Goal: Transaction & Acquisition: Purchase product/service

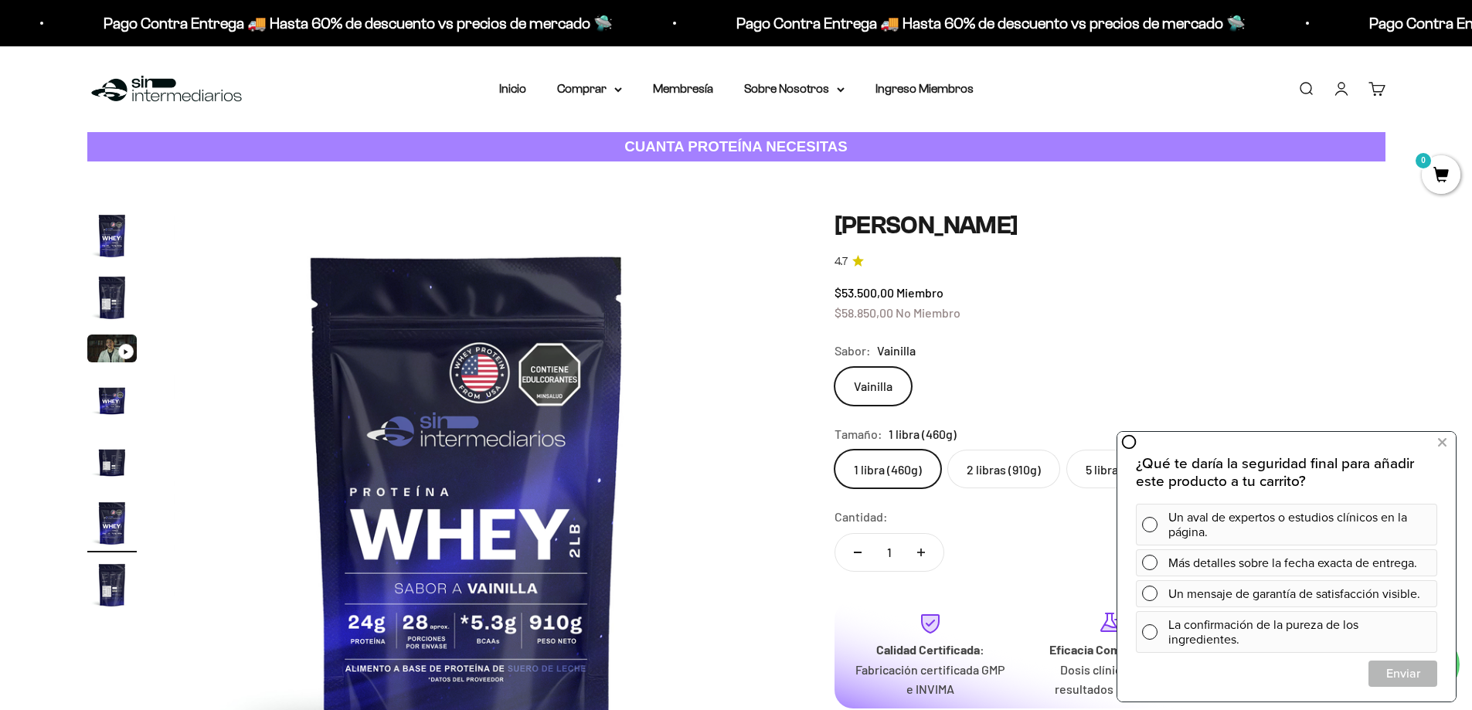
scroll to position [0, 3027]
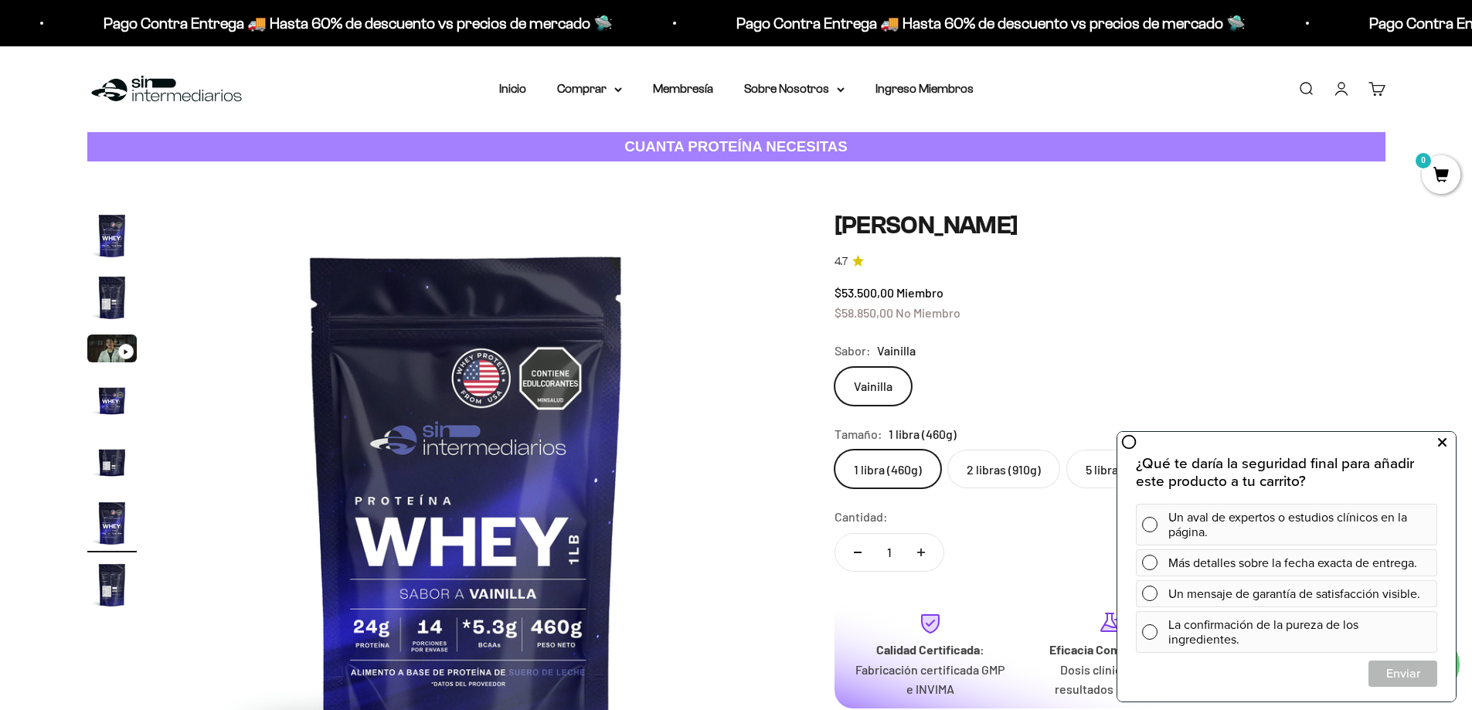
click at [1448, 441] on button at bounding box center [1442, 443] width 28 height 25
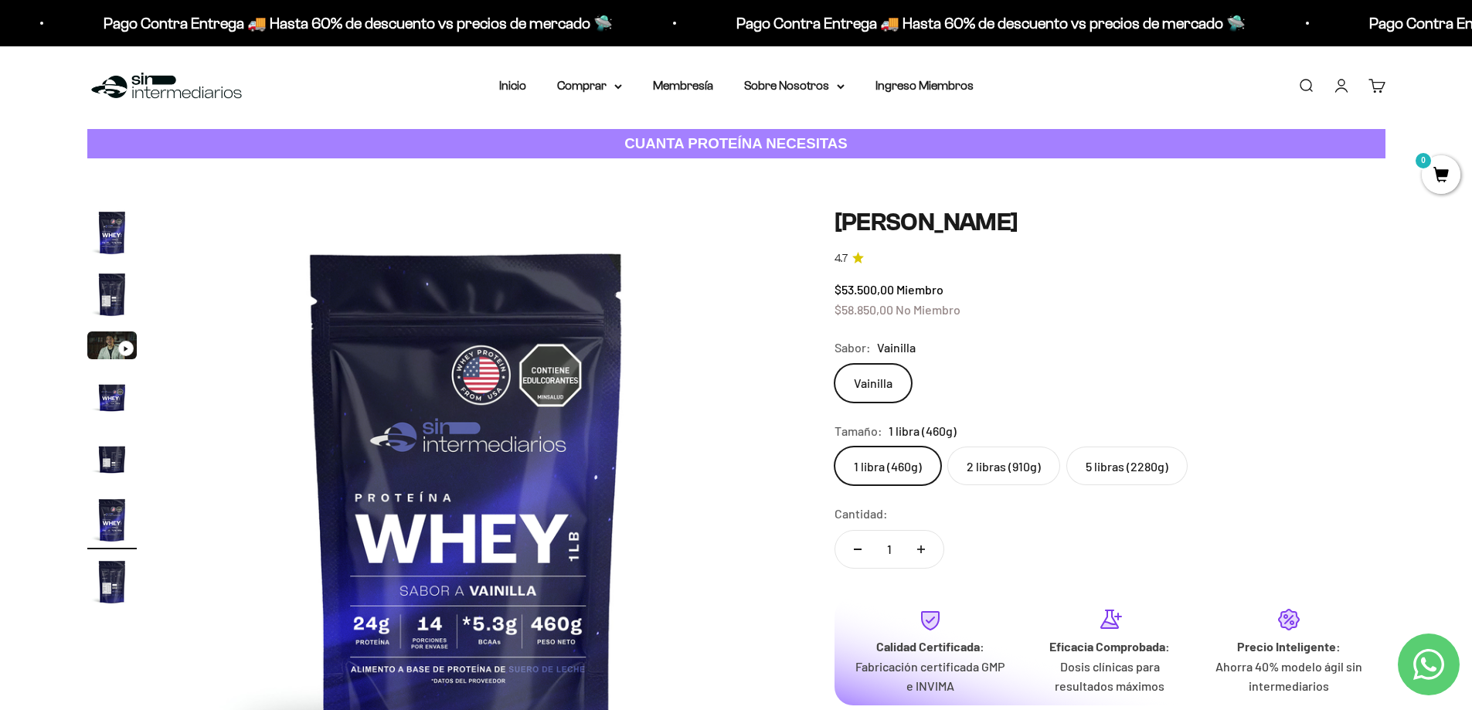
scroll to position [0, 0]
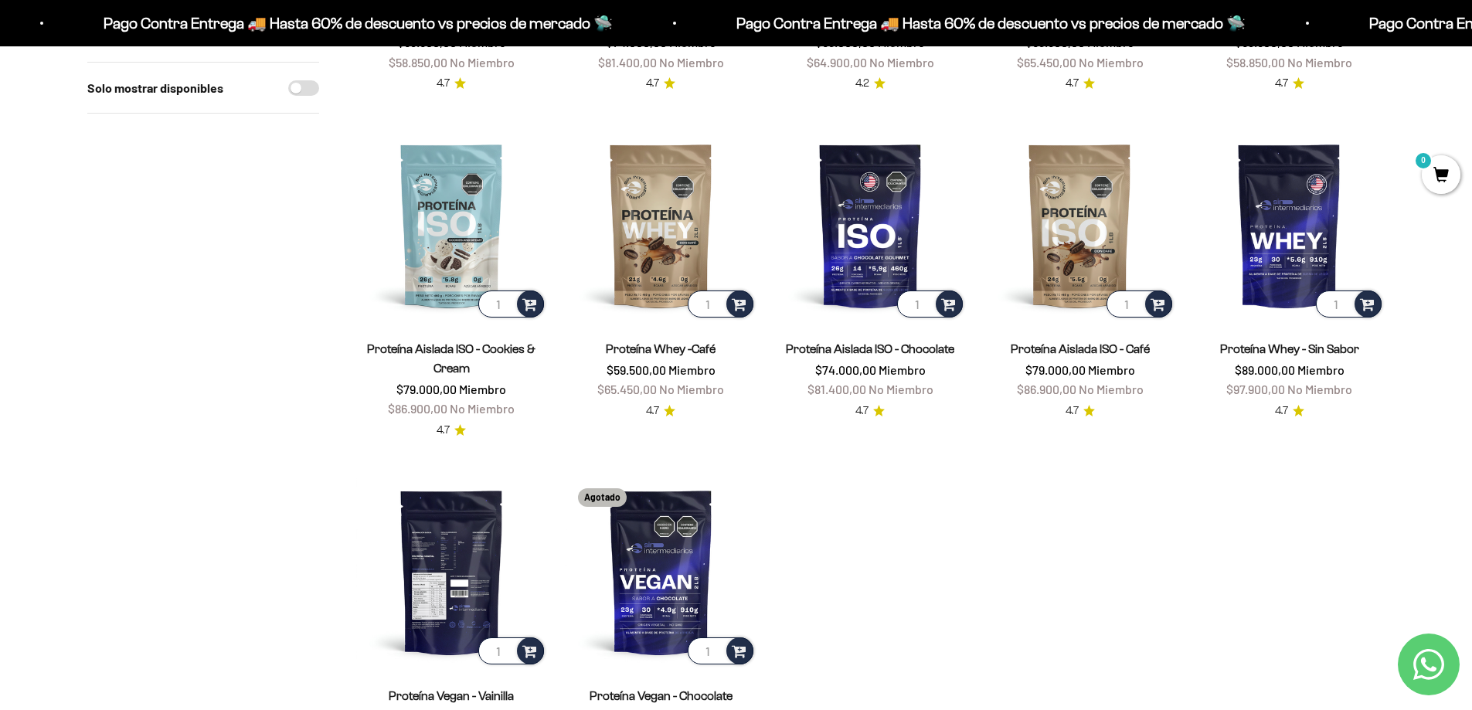
scroll to position [464, 0]
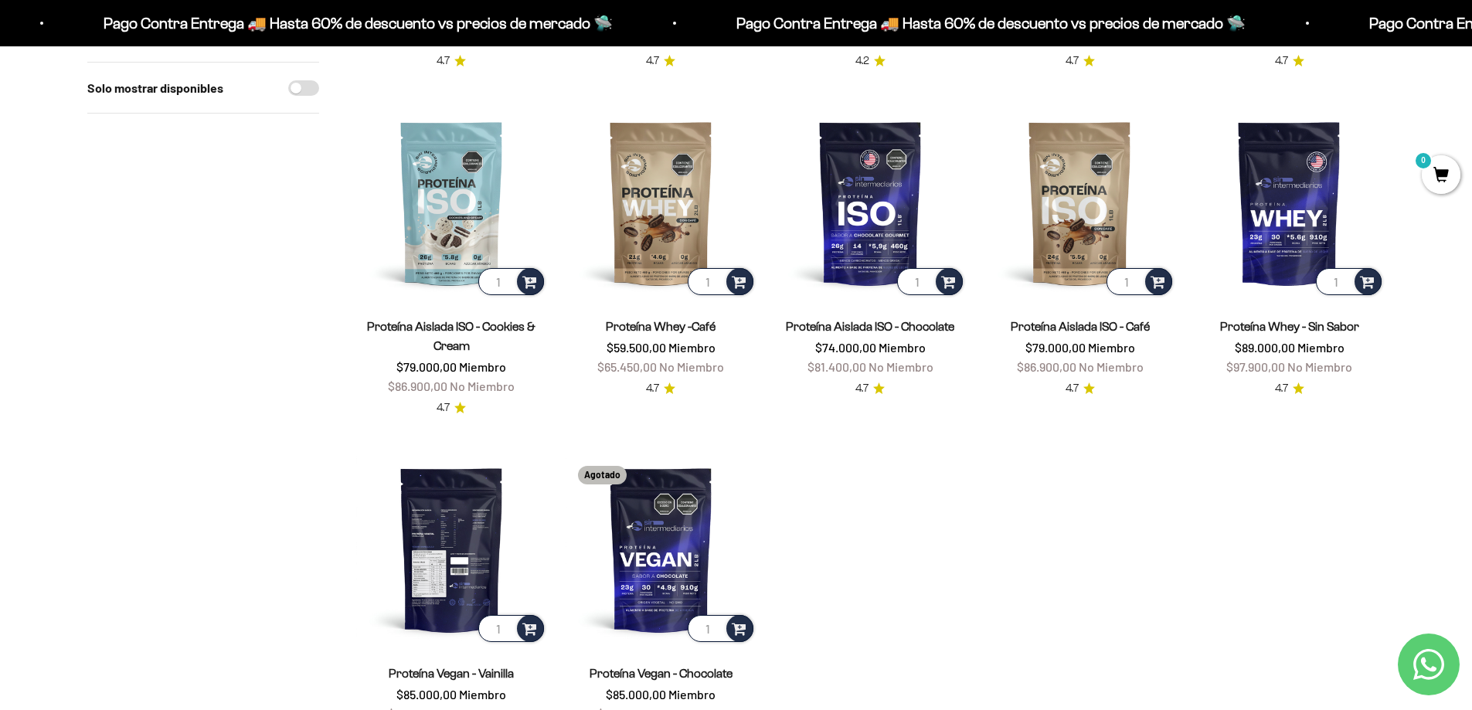
click at [495, 550] on img at bounding box center [451, 549] width 191 height 191
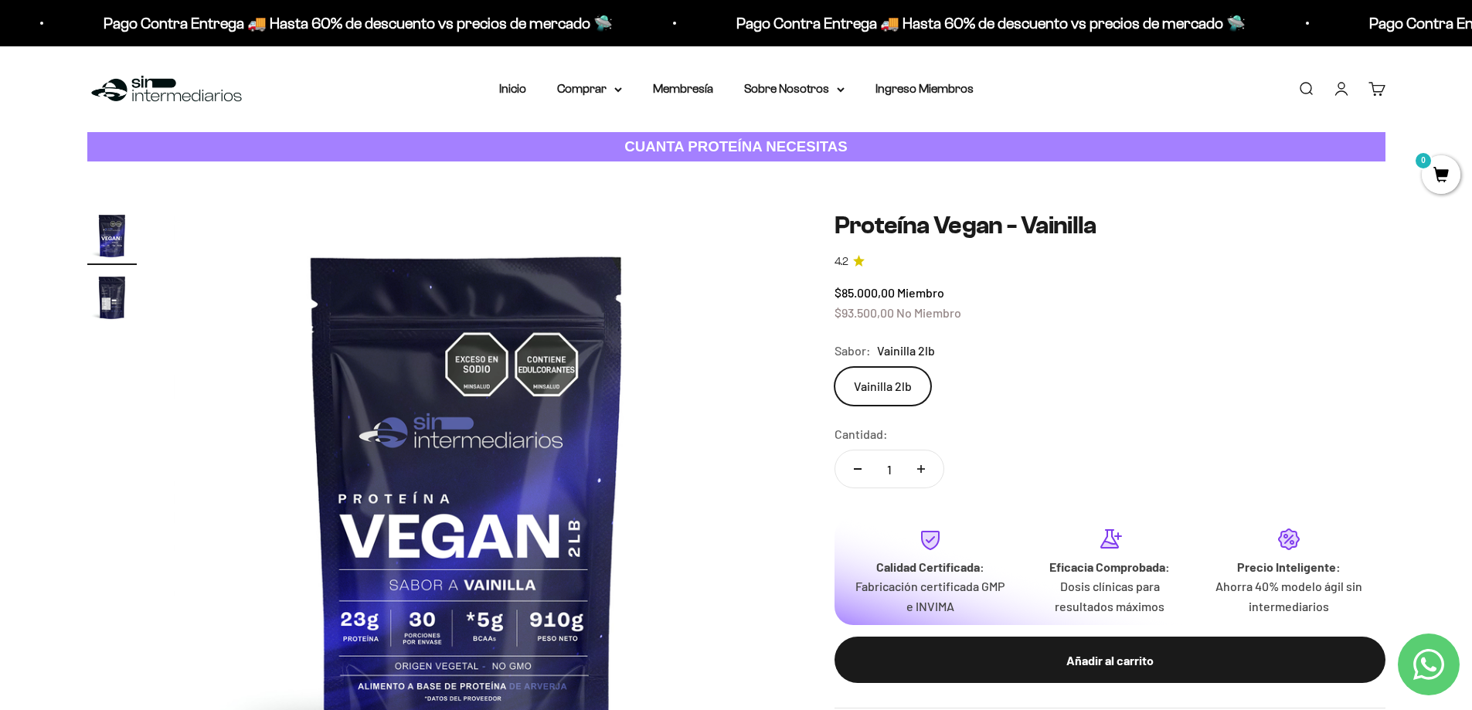
click at [517, 379] on img at bounding box center [467, 504] width 587 height 587
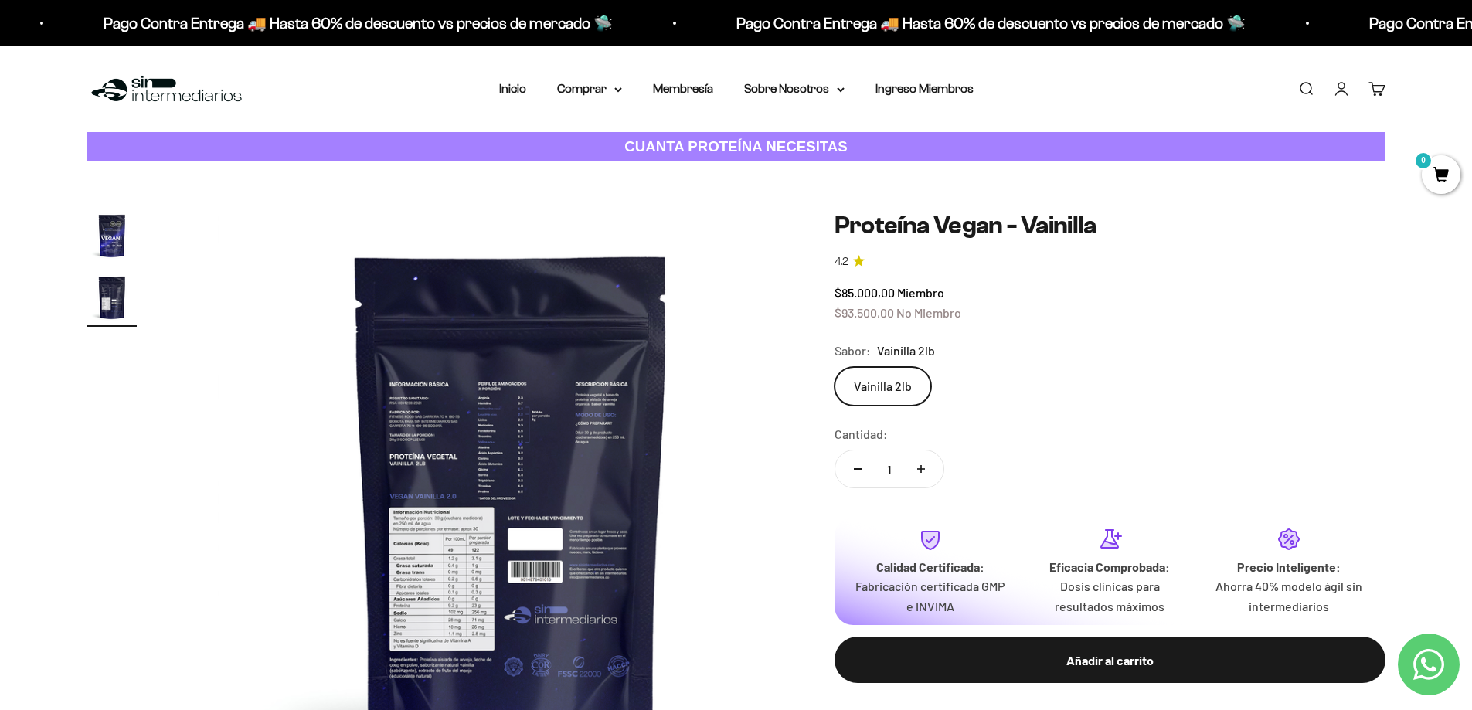
scroll to position [0, 605]
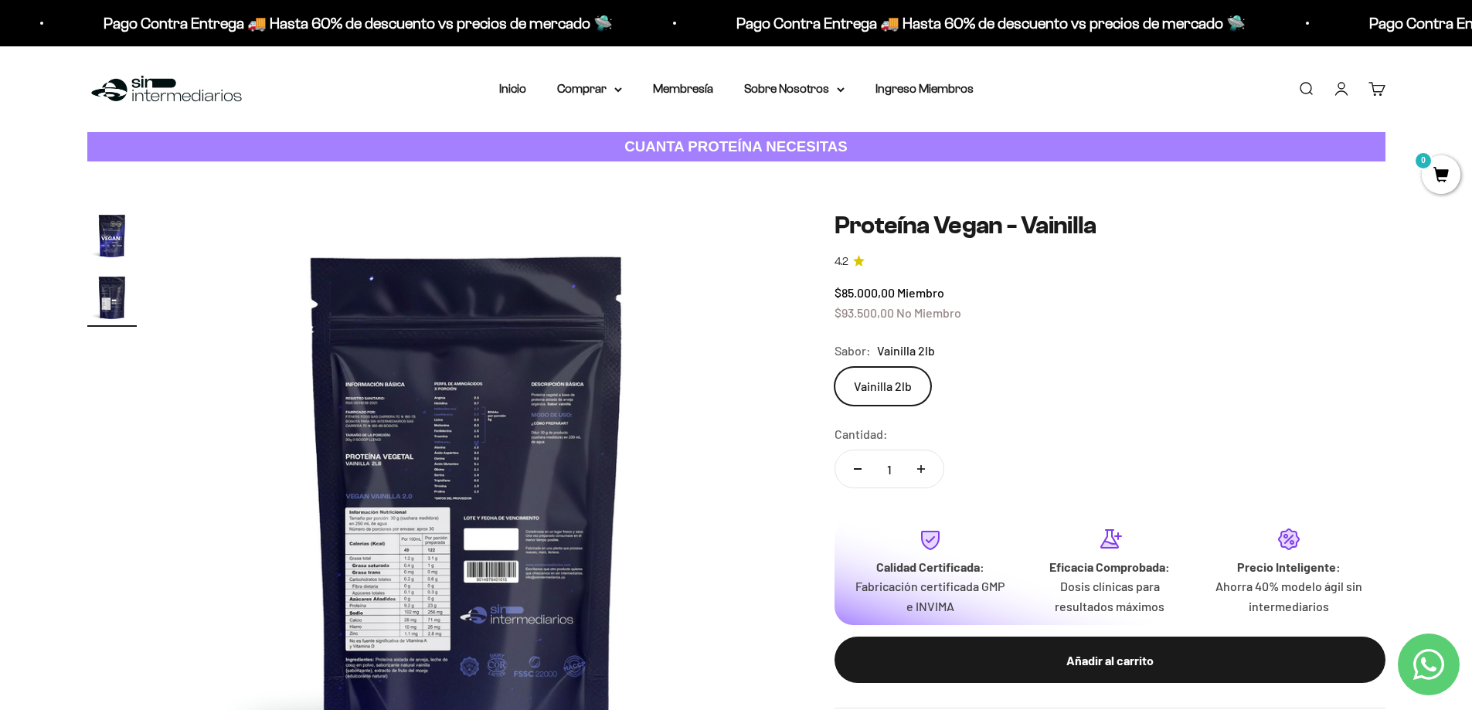
click at [516, 349] on img at bounding box center [467, 504] width 587 height 587
